Goal: Download file/media

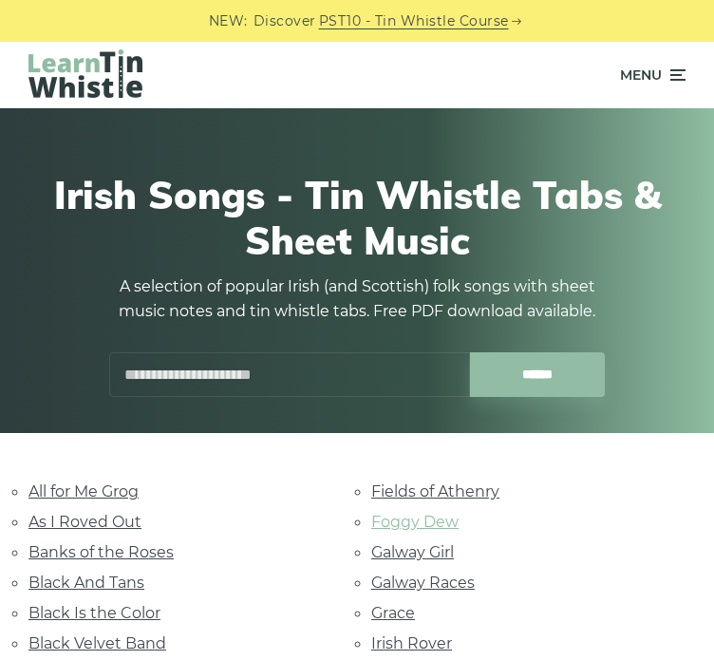
click at [429, 529] on link "Foggy Dew" at bounding box center [414, 522] width 87 height 18
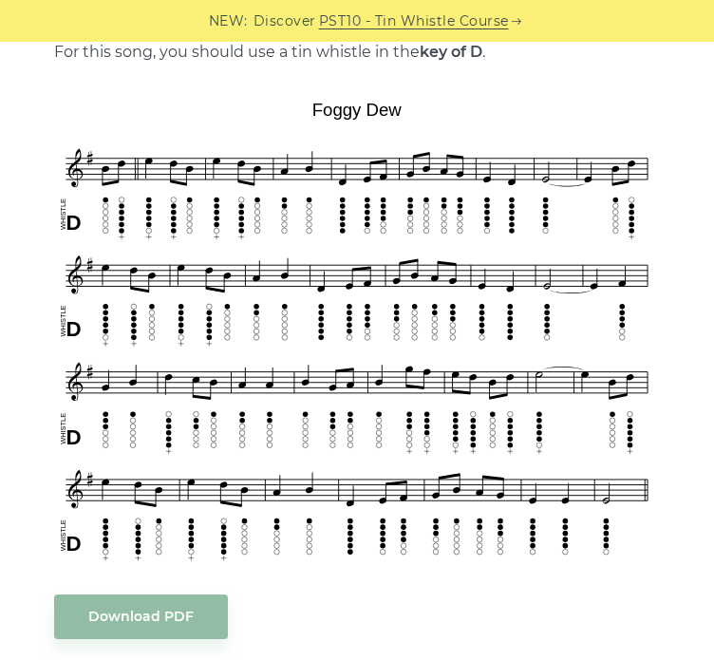
scroll to position [494, 0]
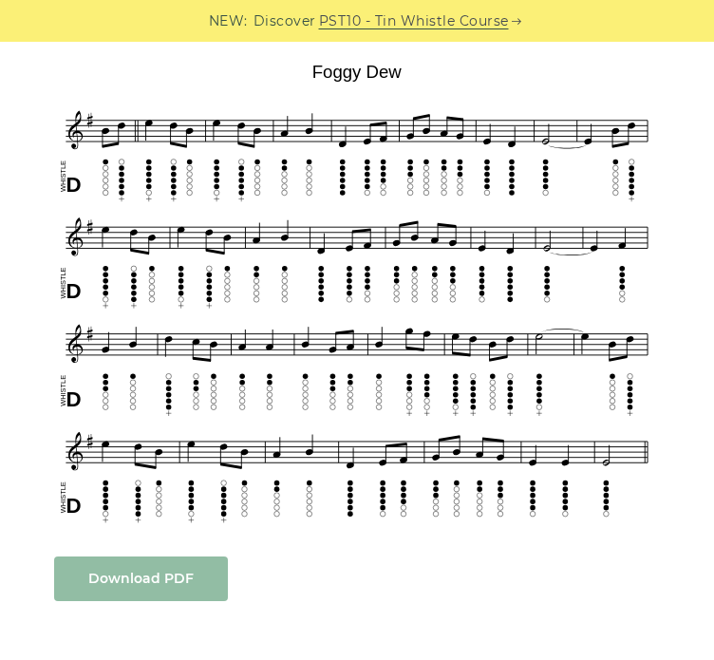
click at [139, 581] on link "Download PDF" at bounding box center [141, 579] width 174 height 45
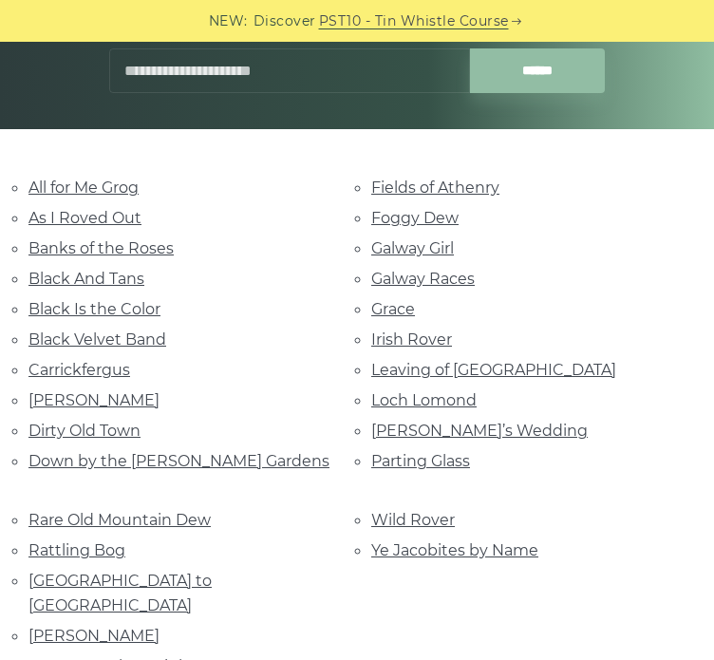
scroll to position [266, 0]
